Goal: Task Accomplishment & Management: Manage account settings

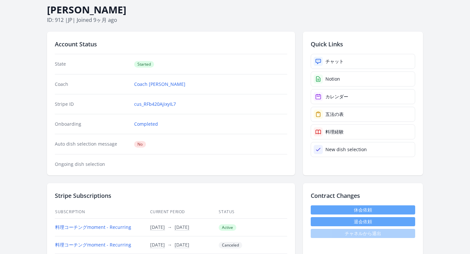
scroll to position [55, 0]
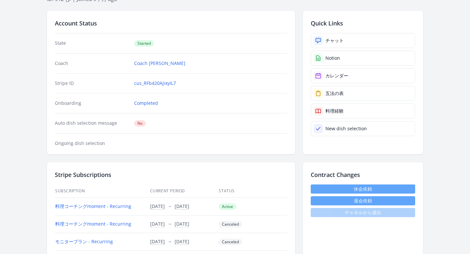
click at [315, 186] on link "休会依頼" at bounding box center [363, 188] width 104 height 9
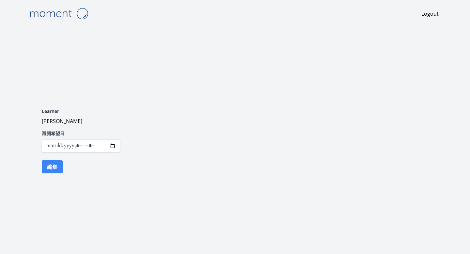
click at [111, 147] on input "datetime-local" at bounding box center [81, 145] width 78 height 13
type input "**********"
click at [144, 124] on div "Learner [PERSON_NAME] 再開希望日 編集" at bounding box center [235, 140] width 418 height 112
click at [55, 165] on button "編集" at bounding box center [52, 166] width 21 height 13
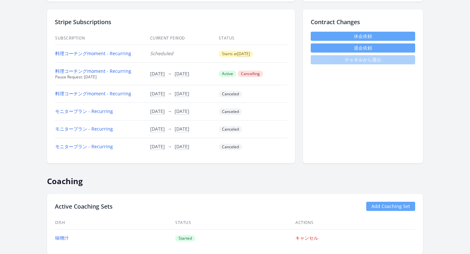
scroll to position [228, 0]
